Goal: Task Accomplishment & Management: Manage account settings

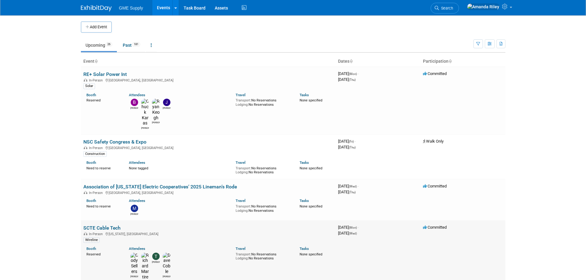
click at [110, 225] on link "SCTE Cable Tech" at bounding box center [101, 228] width 37 height 6
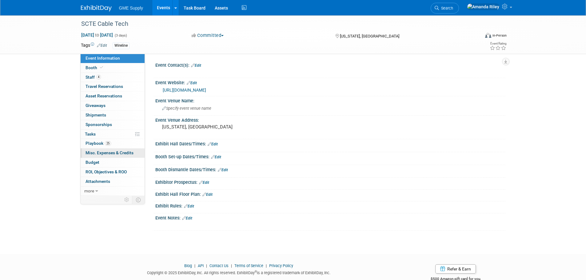
click at [118, 154] on span "Misc. Expenses & Credits 0" at bounding box center [110, 152] width 48 height 5
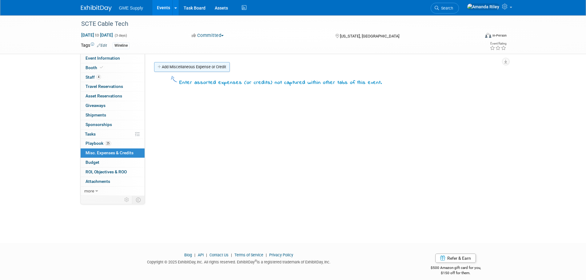
click at [201, 68] on link "Add Miscellaneous Expense or Credit" at bounding box center [192, 67] width 76 height 10
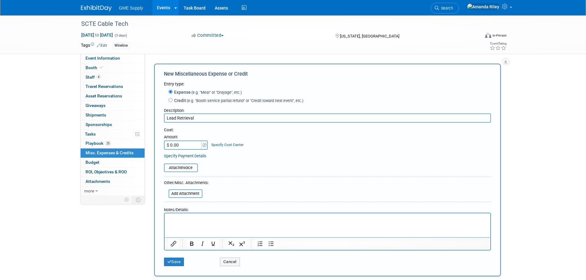
type input "Lead Retrieval"
click at [181, 142] on input "$ 0.00" at bounding box center [183, 145] width 38 height 9
type input "$ 700.00"
click at [241, 174] on form "Entry type: Expense (e.g. "Meal" or "Drayage", etc.) Credit (e.g. "Booth servic…" at bounding box center [327, 175] width 327 height 189
click at [203, 214] on html at bounding box center [327, 218] width 326 height 9
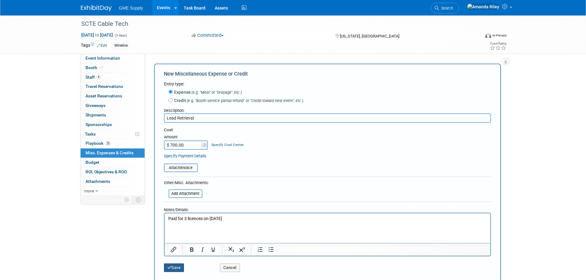
click at [173, 270] on button "Save" at bounding box center [174, 268] width 20 height 9
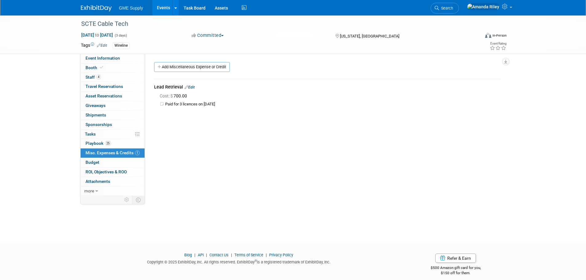
drag, startPoint x: 189, startPoint y: 86, endPoint x: 195, endPoint y: 86, distance: 5.8
click at [189, 86] on link "Edit" at bounding box center [190, 87] width 10 height 4
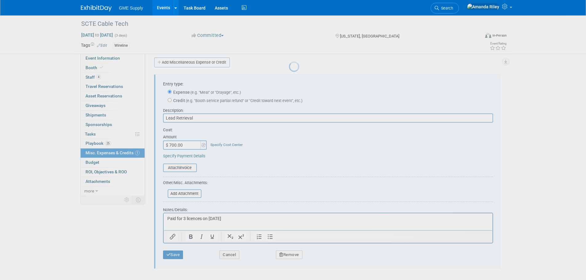
scroll to position [9, 0]
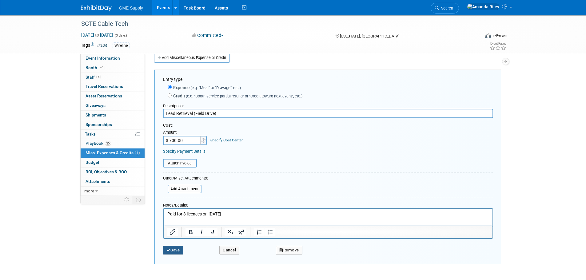
type input "Lead Retrieval (Field Drive)"
click at [174, 251] on button "Save" at bounding box center [173, 250] width 20 height 9
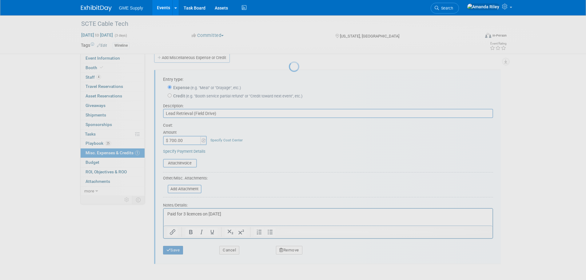
scroll to position [6, 0]
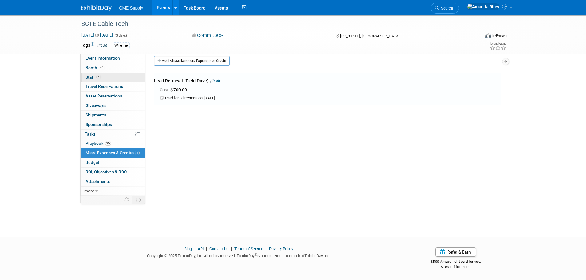
click at [93, 78] on span "Staff 4" at bounding box center [93, 77] width 15 height 5
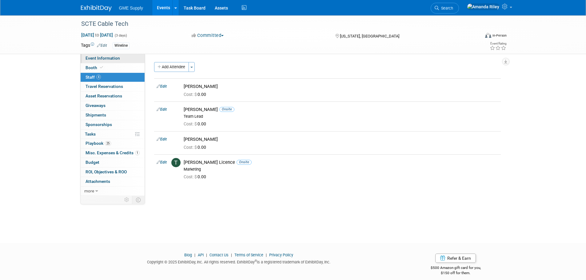
click at [97, 58] on span "Event Information" at bounding box center [103, 58] width 34 height 5
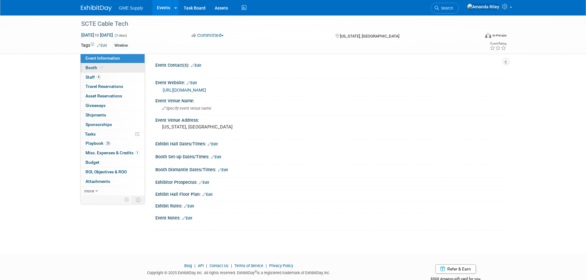
click at [92, 66] on span "Booth" at bounding box center [95, 67] width 19 height 5
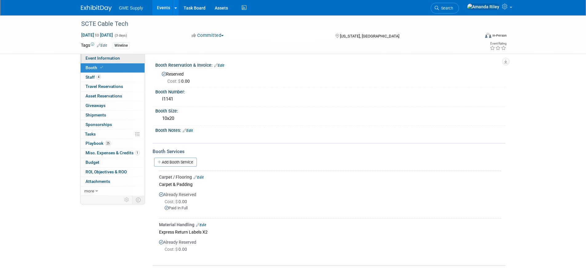
click at [96, 60] on span "Event Information" at bounding box center [103, 58] width 34 height 5
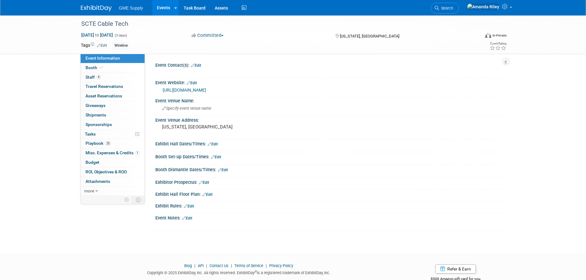
click at [106, 5] on link at bounding box center [100, 5] width 38 height 5
